Goal: Navigation & Orientation: Find specific page/section

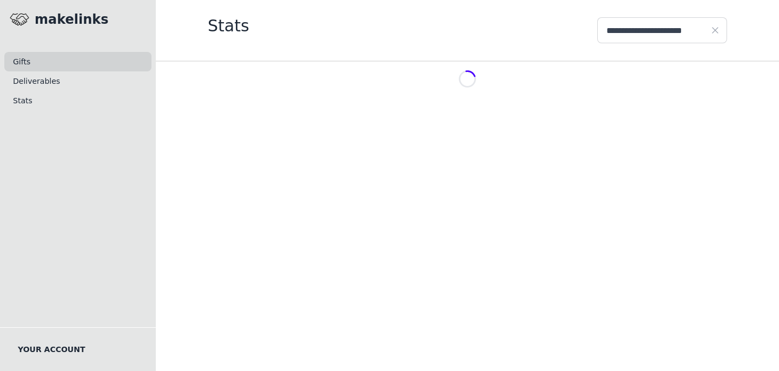
click at [28, 61] on link "Gifts" at bounding box center [77, 61] width 147 height 19
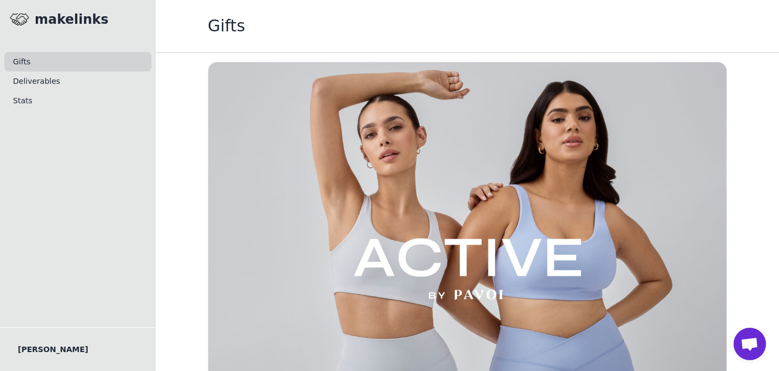
click at [37, 52] on link "Gifts" at bounding box center [77, 61] width 147 height 19
click at [37, 53] on link "Gifts" at bounding box center [77, 61] width 147 height 19
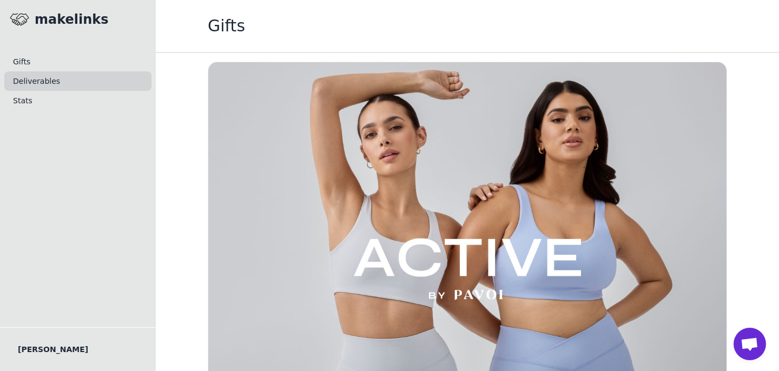
click at [38, 82] on link "Deliverables" at bounding box center [77, 80] width 147 height 19
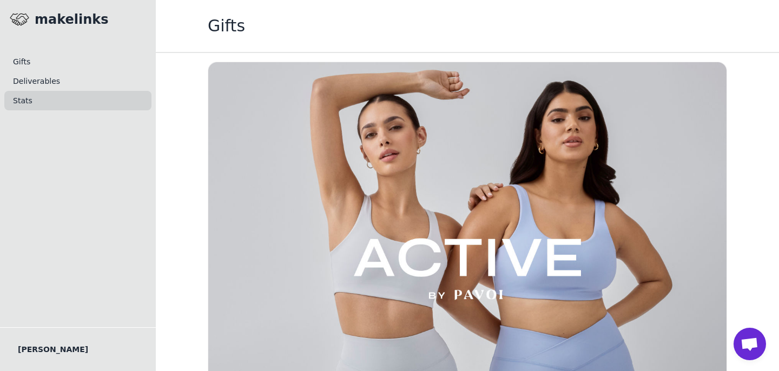
click at [30, 108] on link "Stats" at bounding box center [77, 100] width 147 height 19
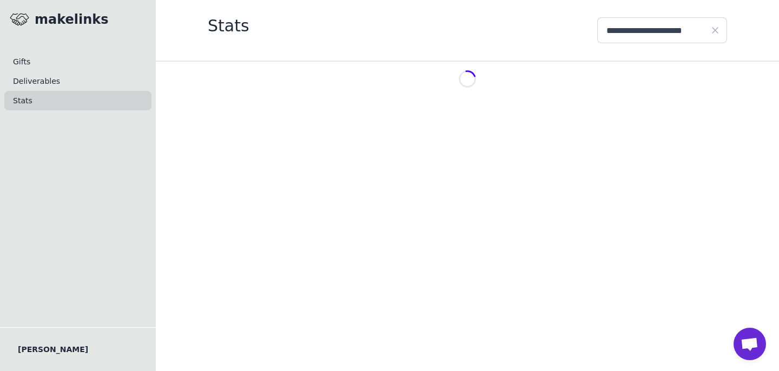
click at [30, 99] on link "Stats" at bounding box center [77, 100] width 147 height 19
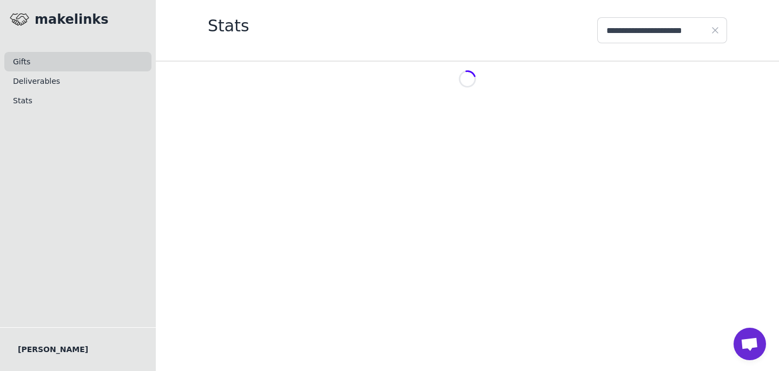
click at [30, 60] on link "Gifts" at bounding box center [77, 61] width 147 height 19
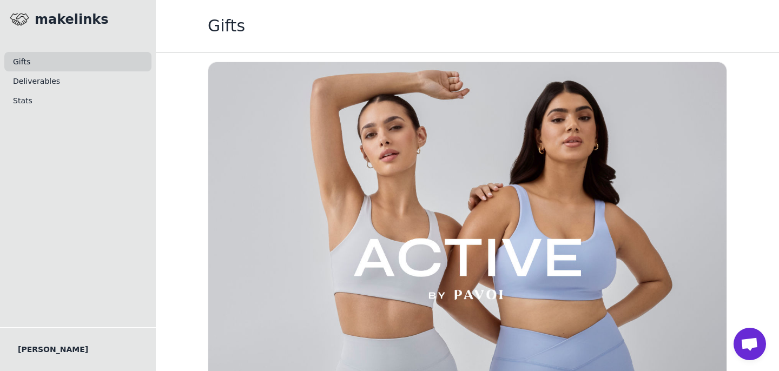
click at [30, 60] on link "Gifts" at bounding box center [77, 61] width 147 height 19
